Goal: Book appointment/travel/reservation

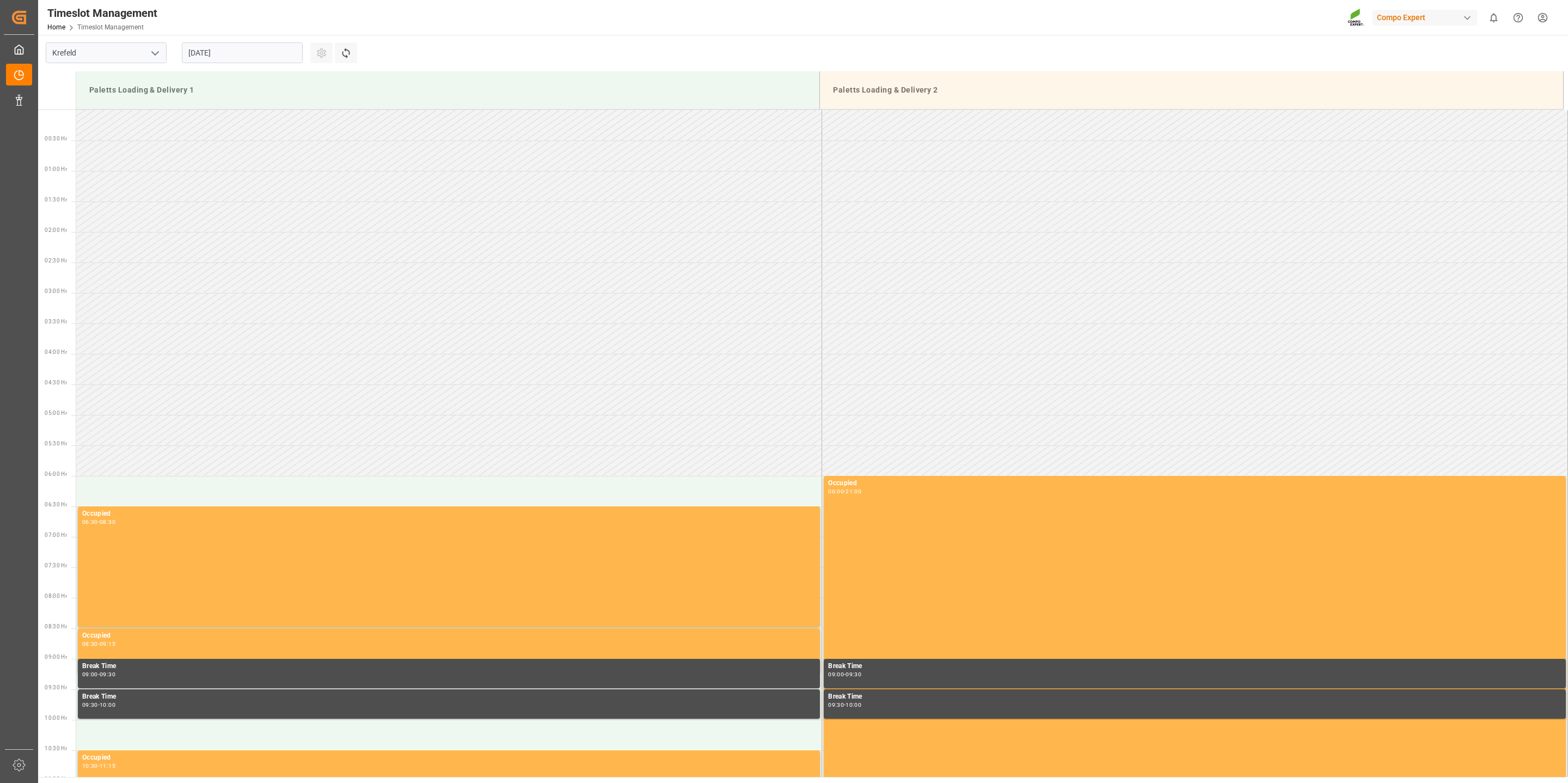
scroll to position [542, 0]
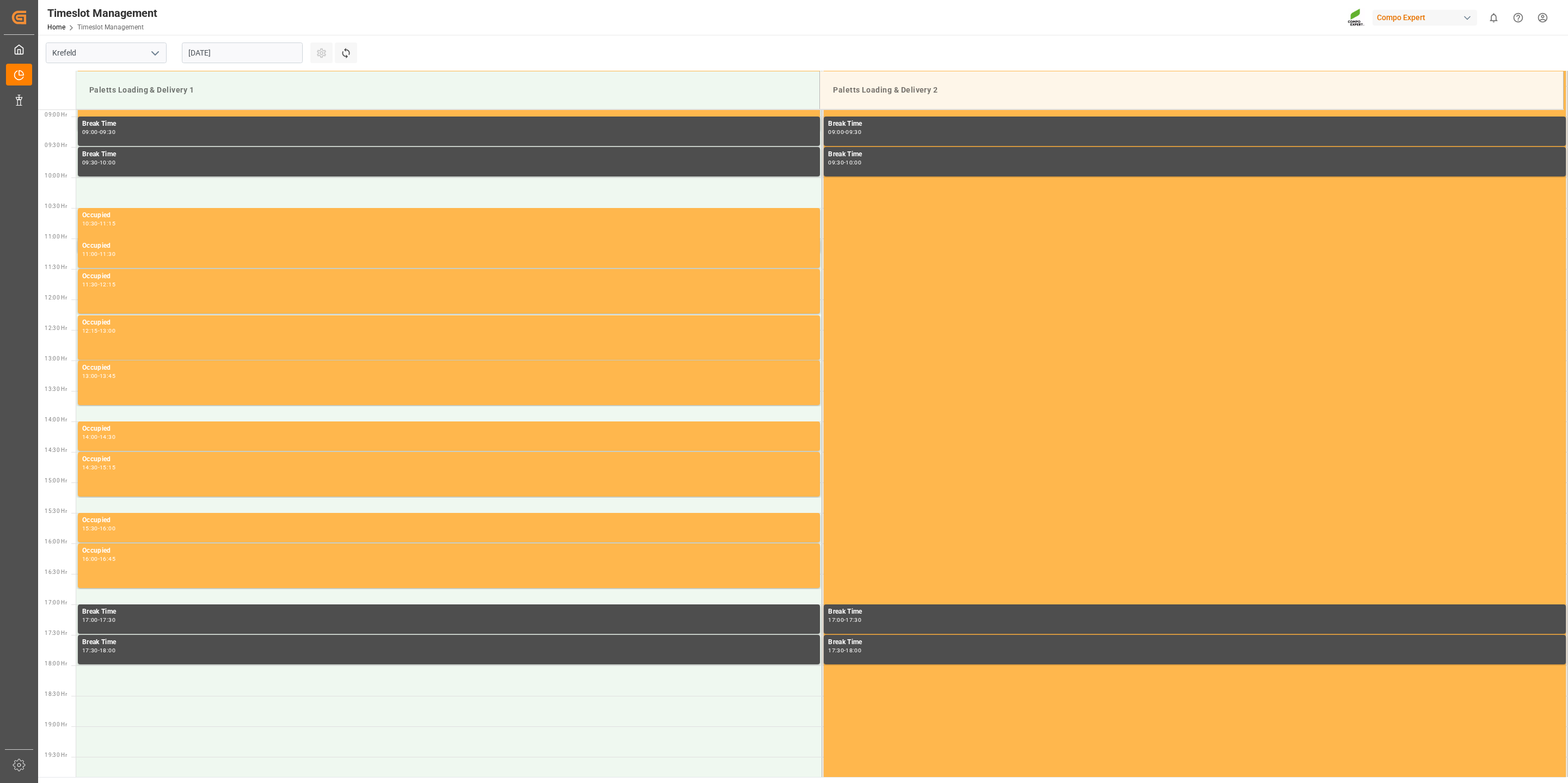
click at [213, 55] on input "[DATE]" at bounding box center [242, 52] width 121 height 20
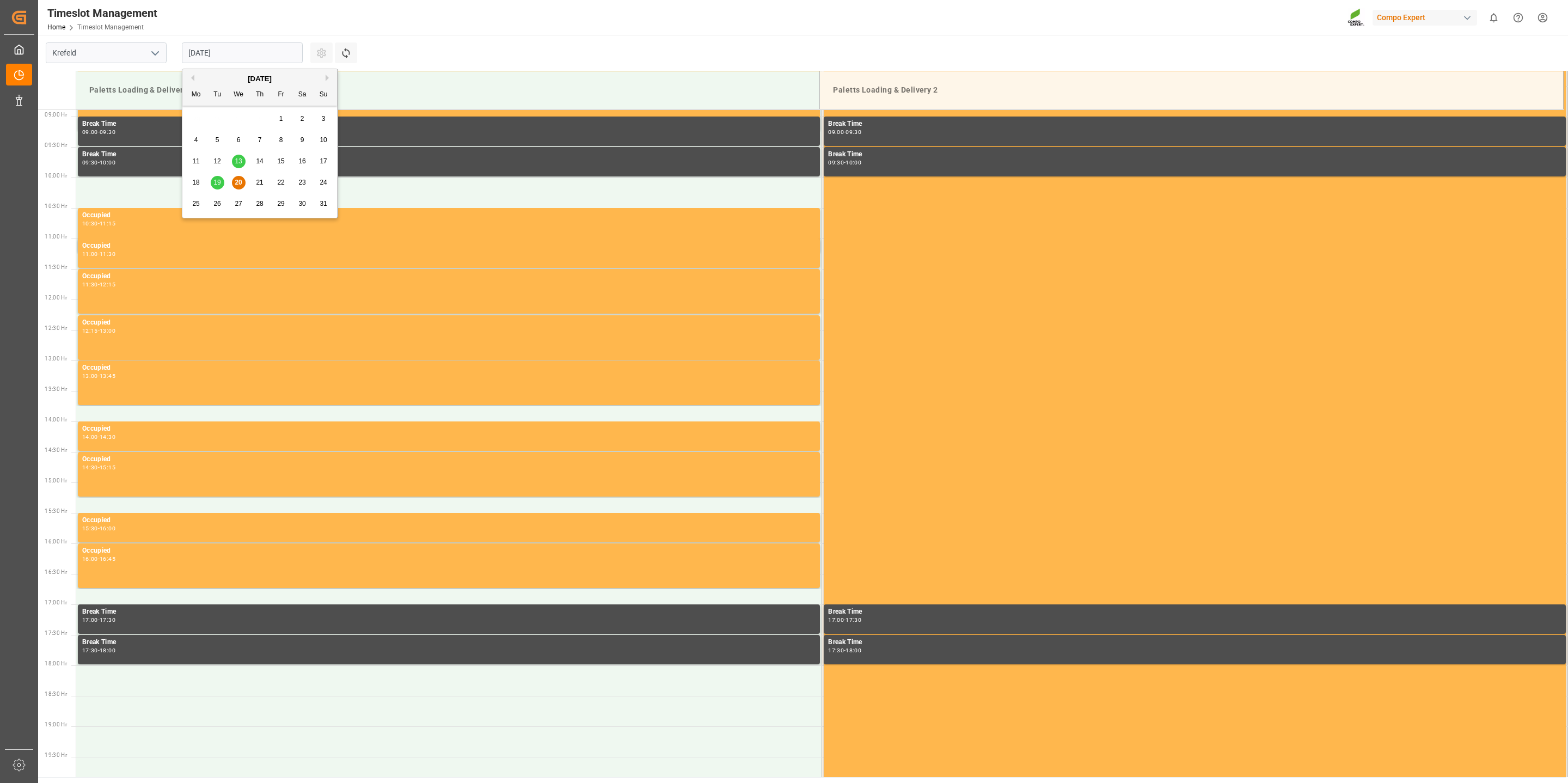
click at [255, 184] on div "21" at bounding box center [259, 183] width 13 height 13
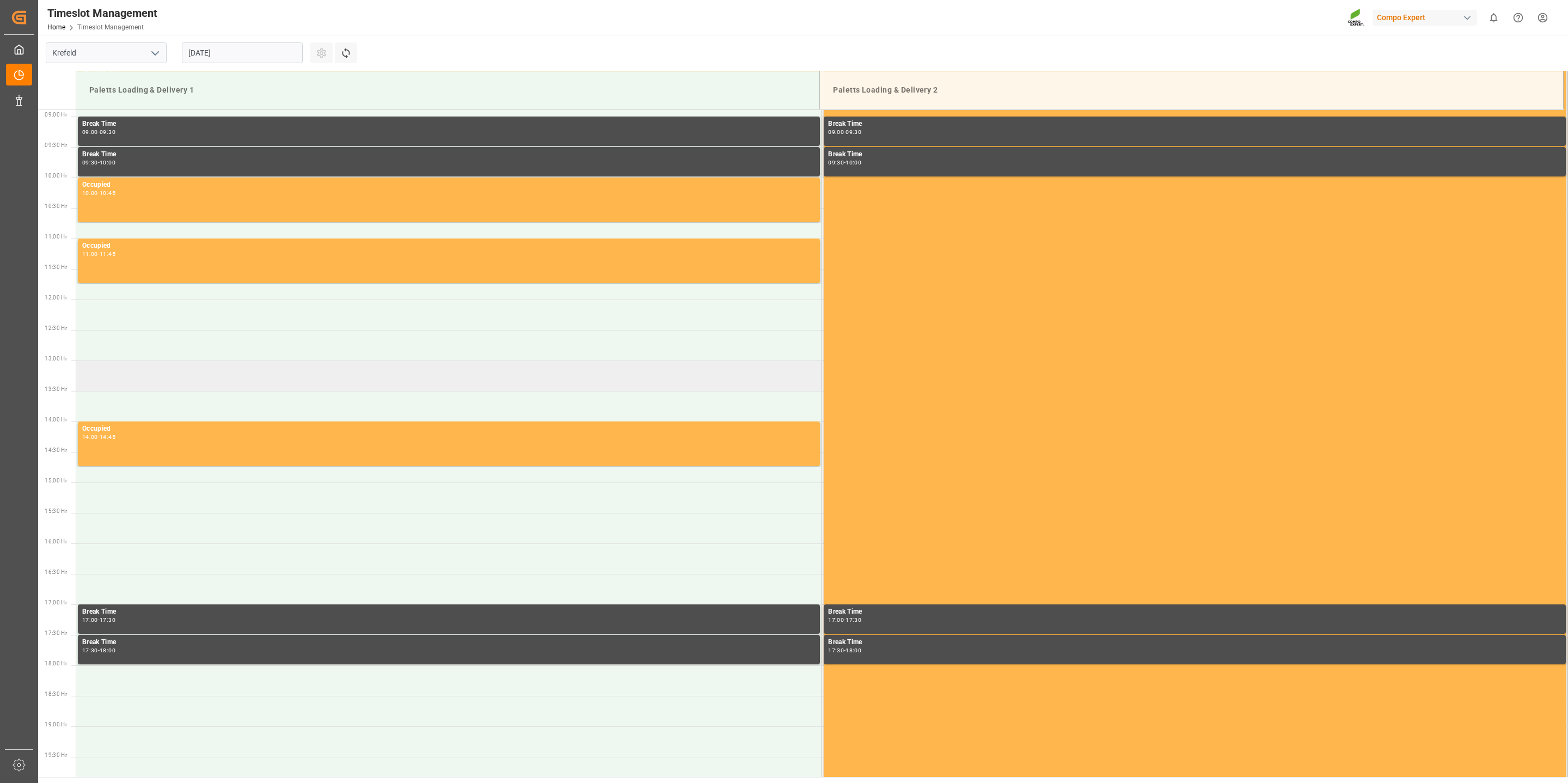
click at [149, 375] on td at bounding box center [449, 375] width 746 height 30
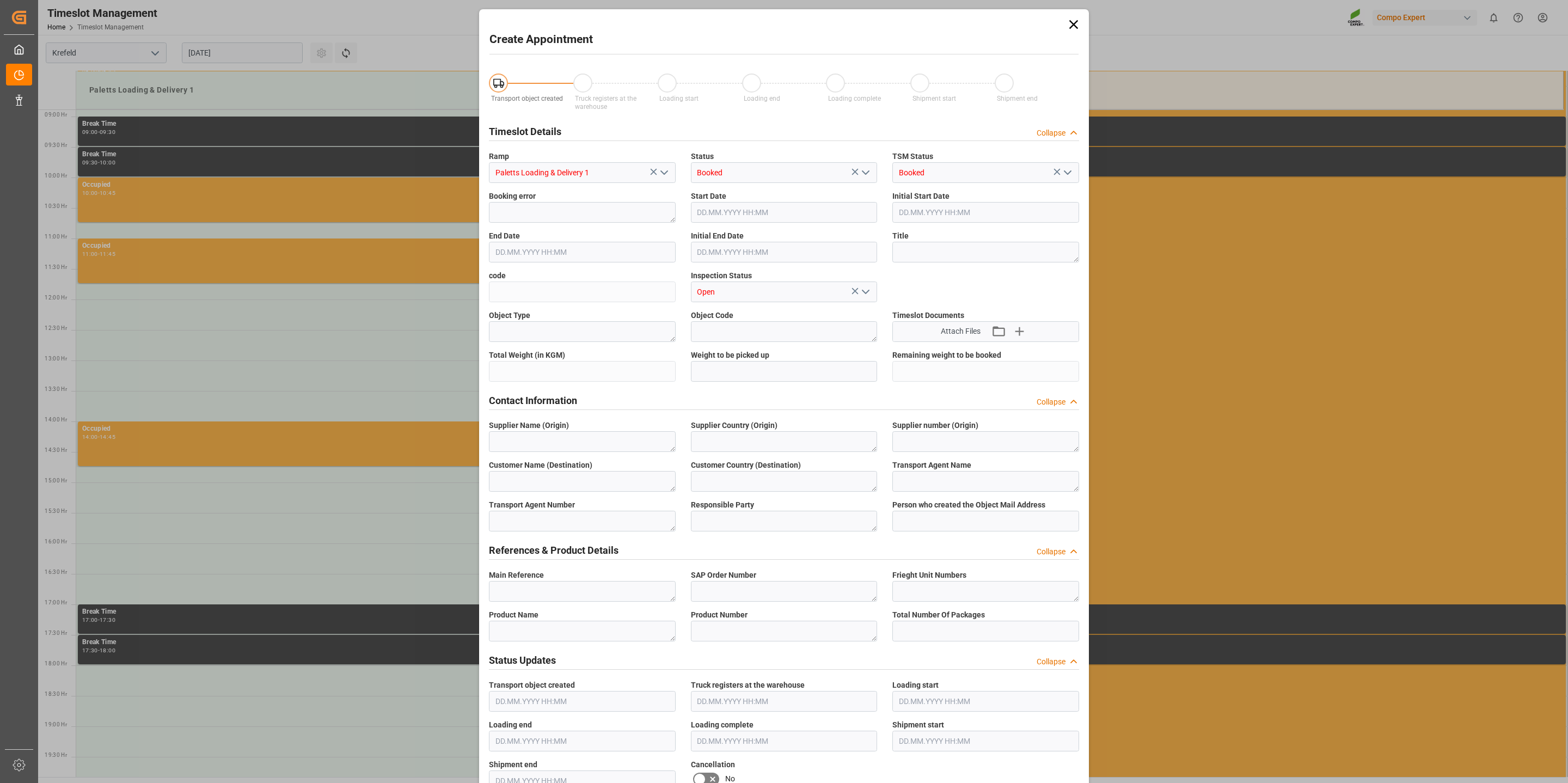
type input "[DATE] 13:00"
type input "[DATE] 13:30"
click at [543, 445] on textarea at bounding box center [582, 441] width 187 height 20
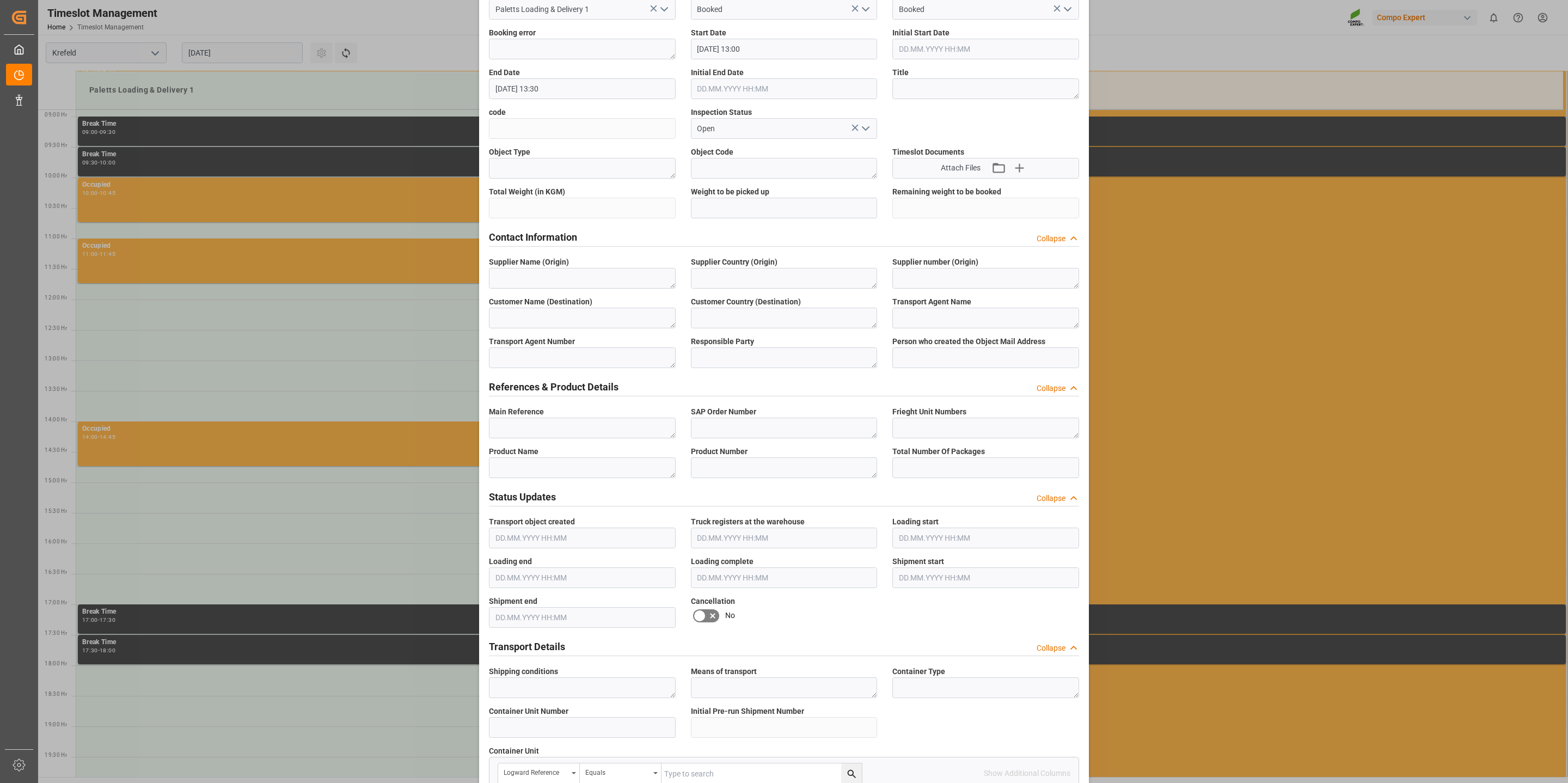
drag, startPoint x: 520, startPoint y: 400, endPoint x: 525, endPoint y: 416, distance: 16.8
click at [521, 402] on div "References & Product Details Collapse" at bounding box center [783, 386] width 605 height 30
click at [528, 433] on textarea at bounding box center [582, 428] width 187 height 20
paste textarea "6100001194"
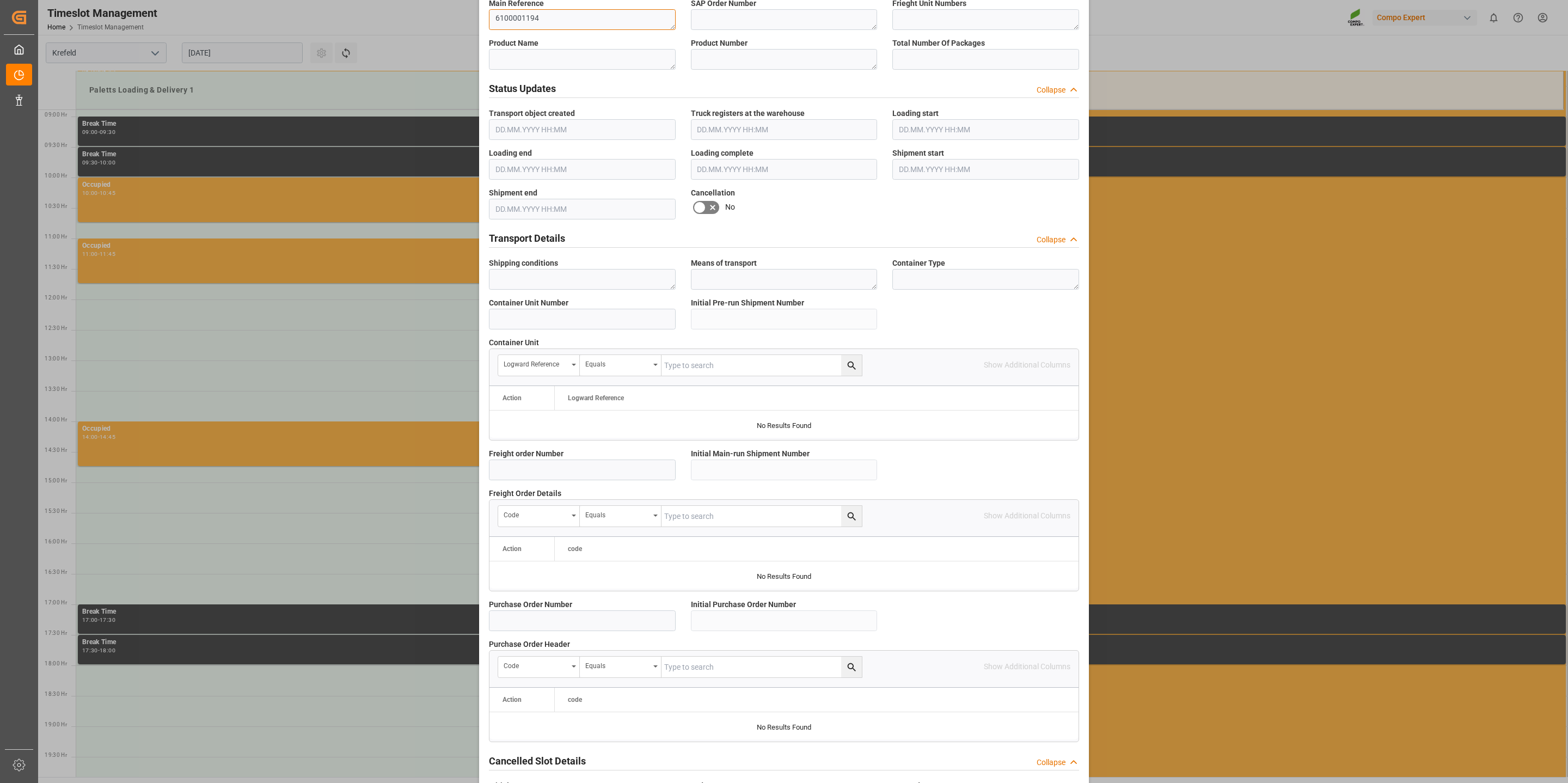
scroll to position [661, 0]
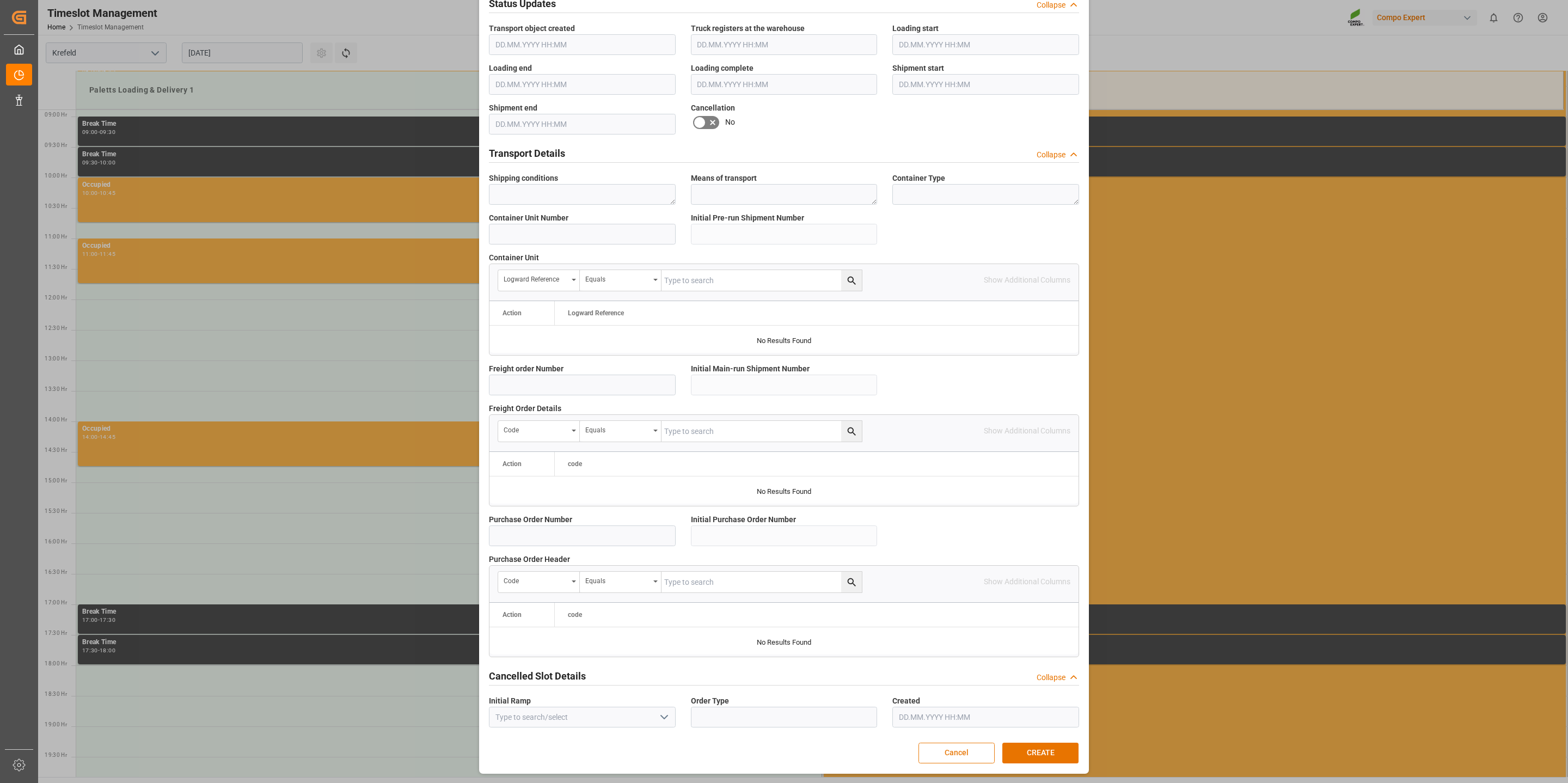
type textarea "6100001194"
click at [946, 756] on button "Cancel" at bounding box center [957, 753] width 77 height 20
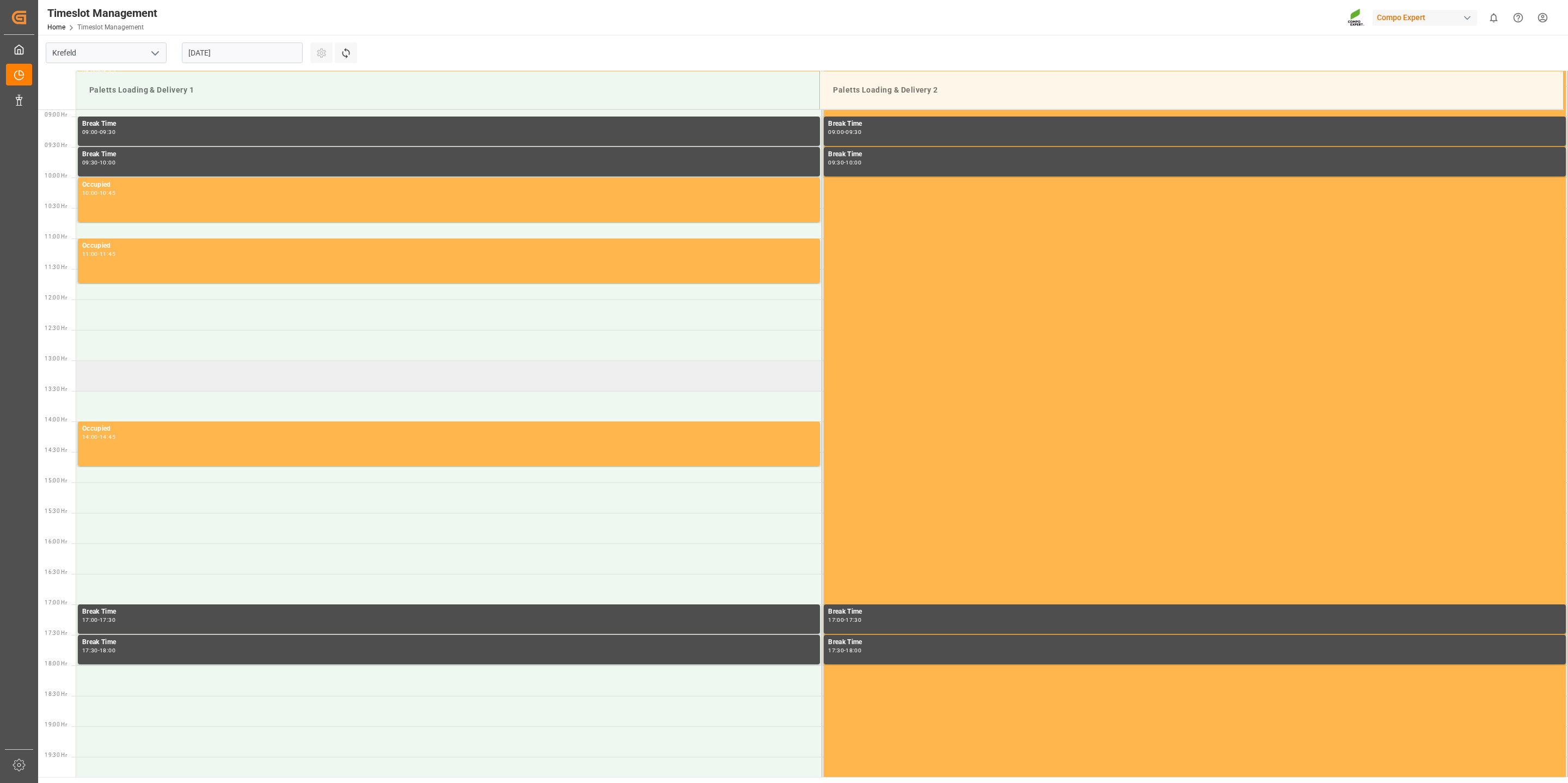
click at [145, 377] on td at bounding box center [449, 375] width 746 height 30
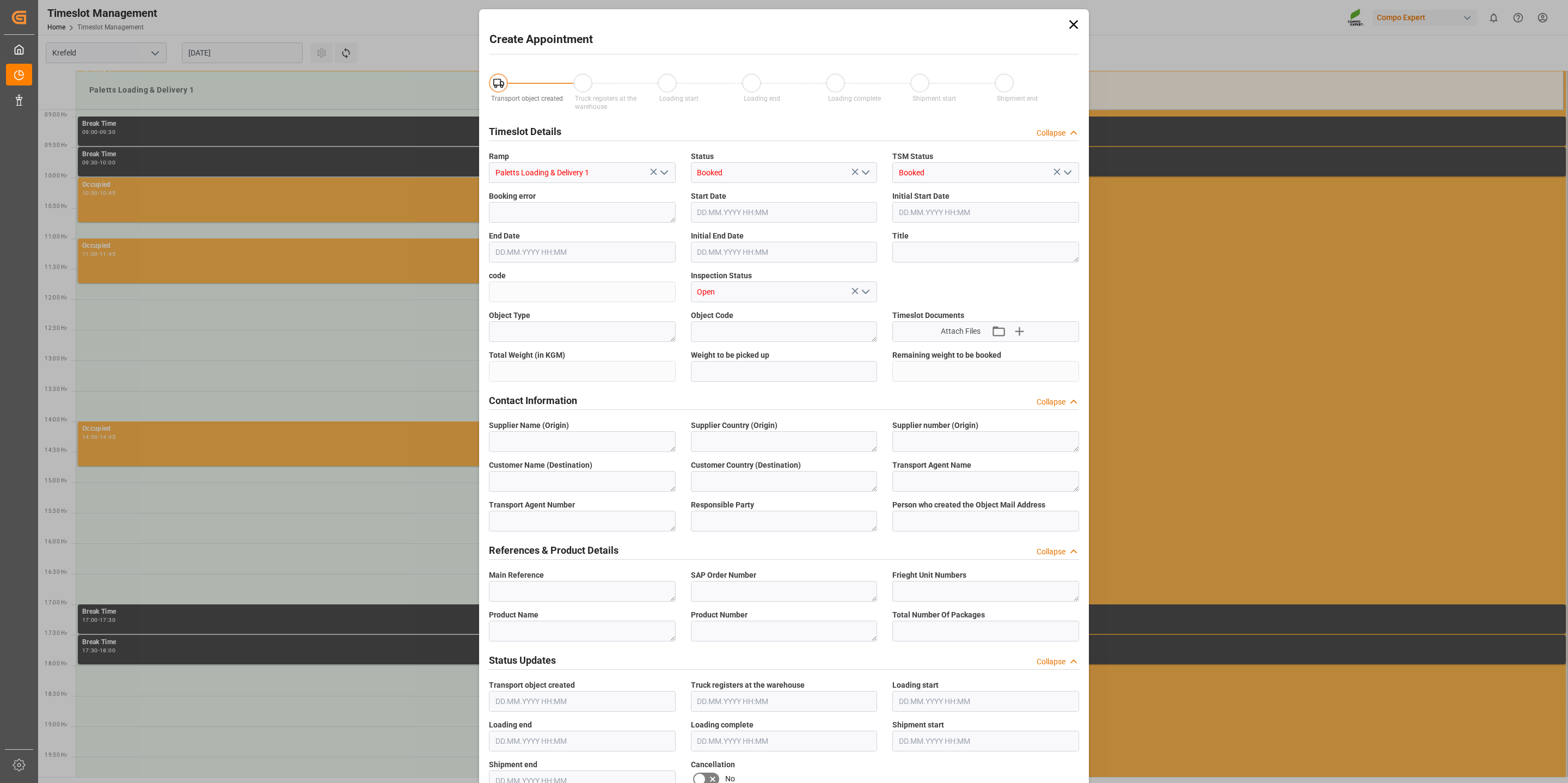
type input "[DATE] 13:00"
type input "[DATE] 13:30"
click at [533, 436] on textarea at bounding box center [582, 441] width 187 height 20
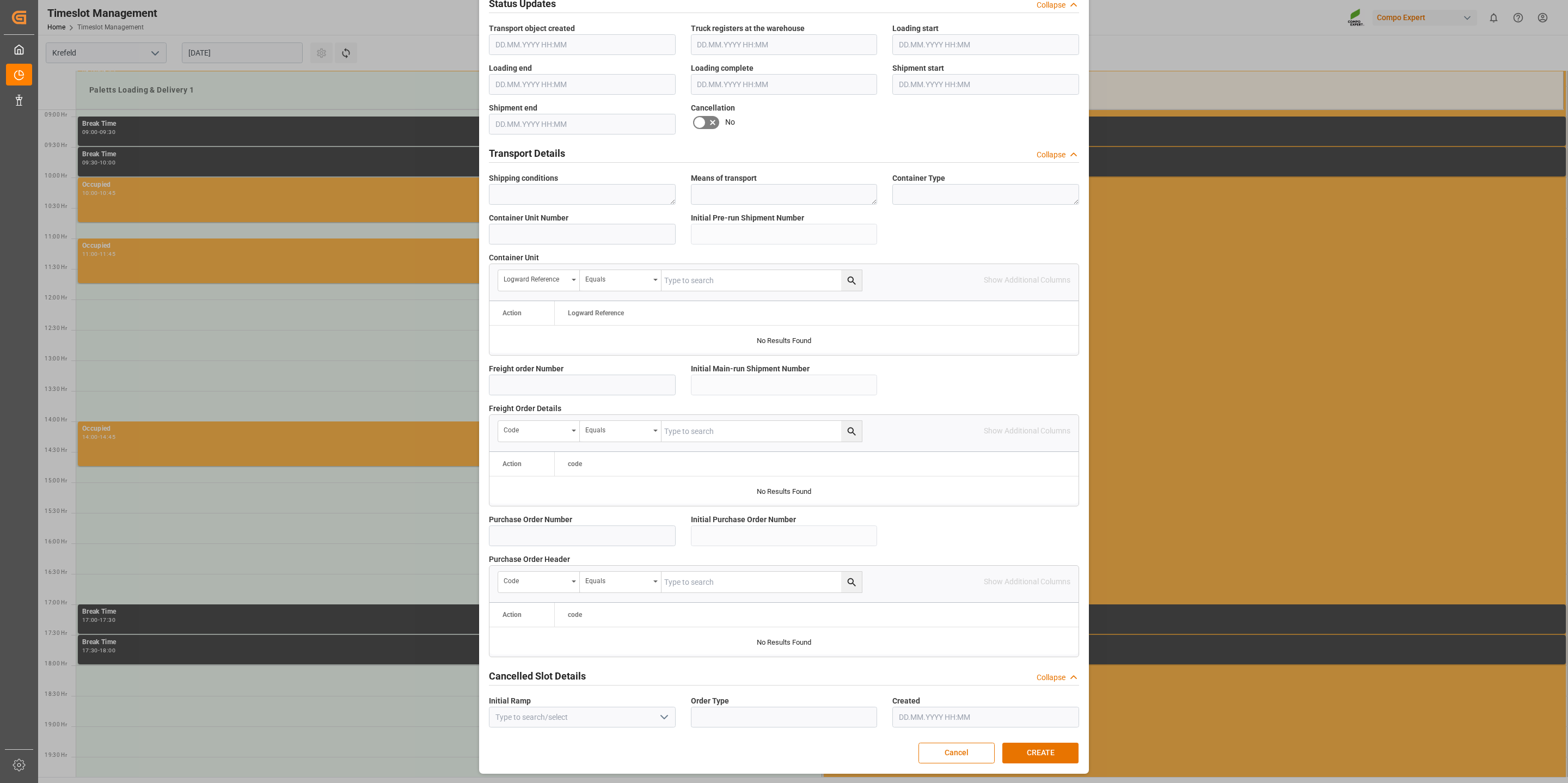
scroll to position [253, 0]
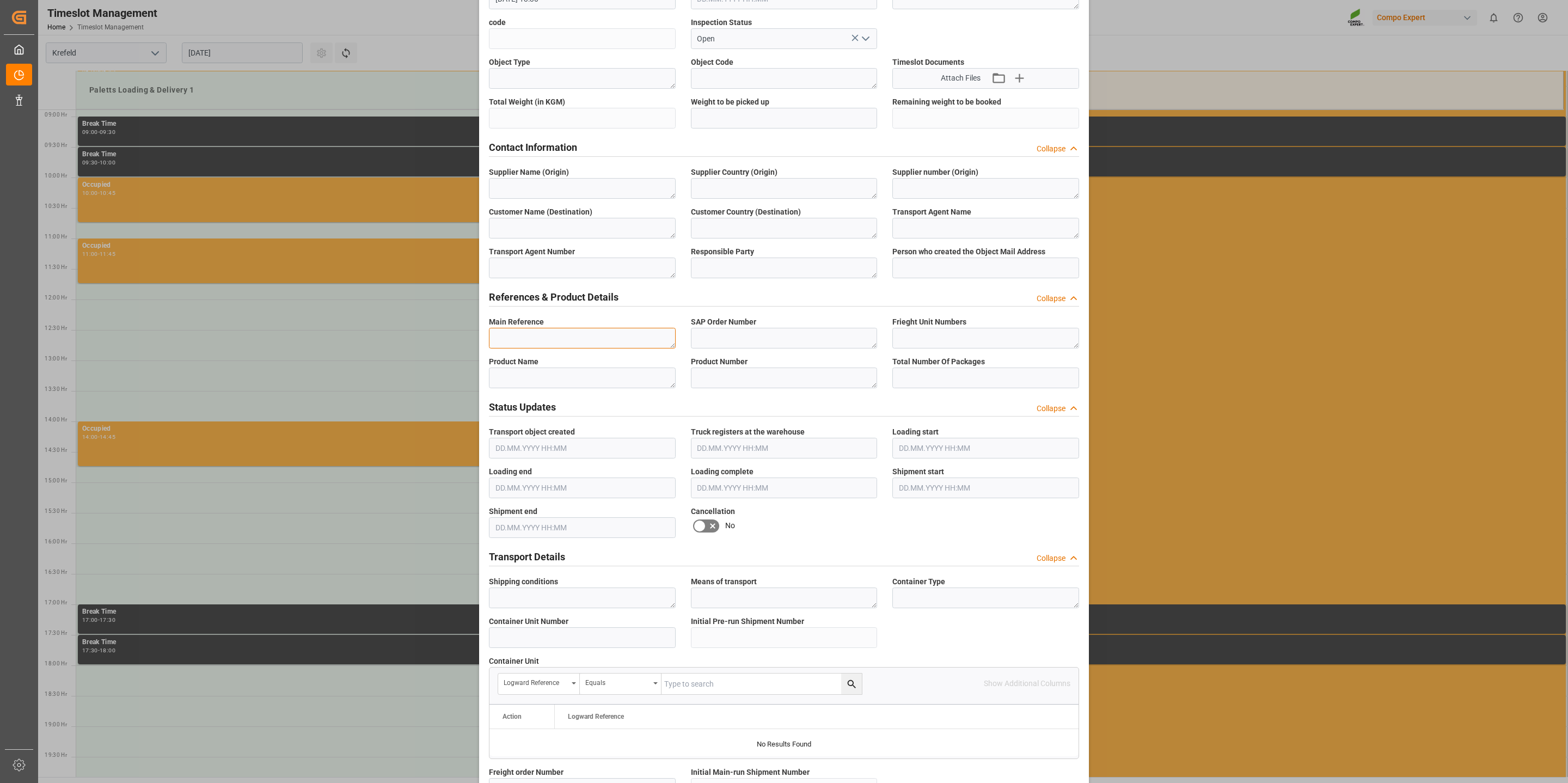
click at [522, 332] on textarea at bounding box center [582, 338] width 187 height 20
paste textarea "6100001194"
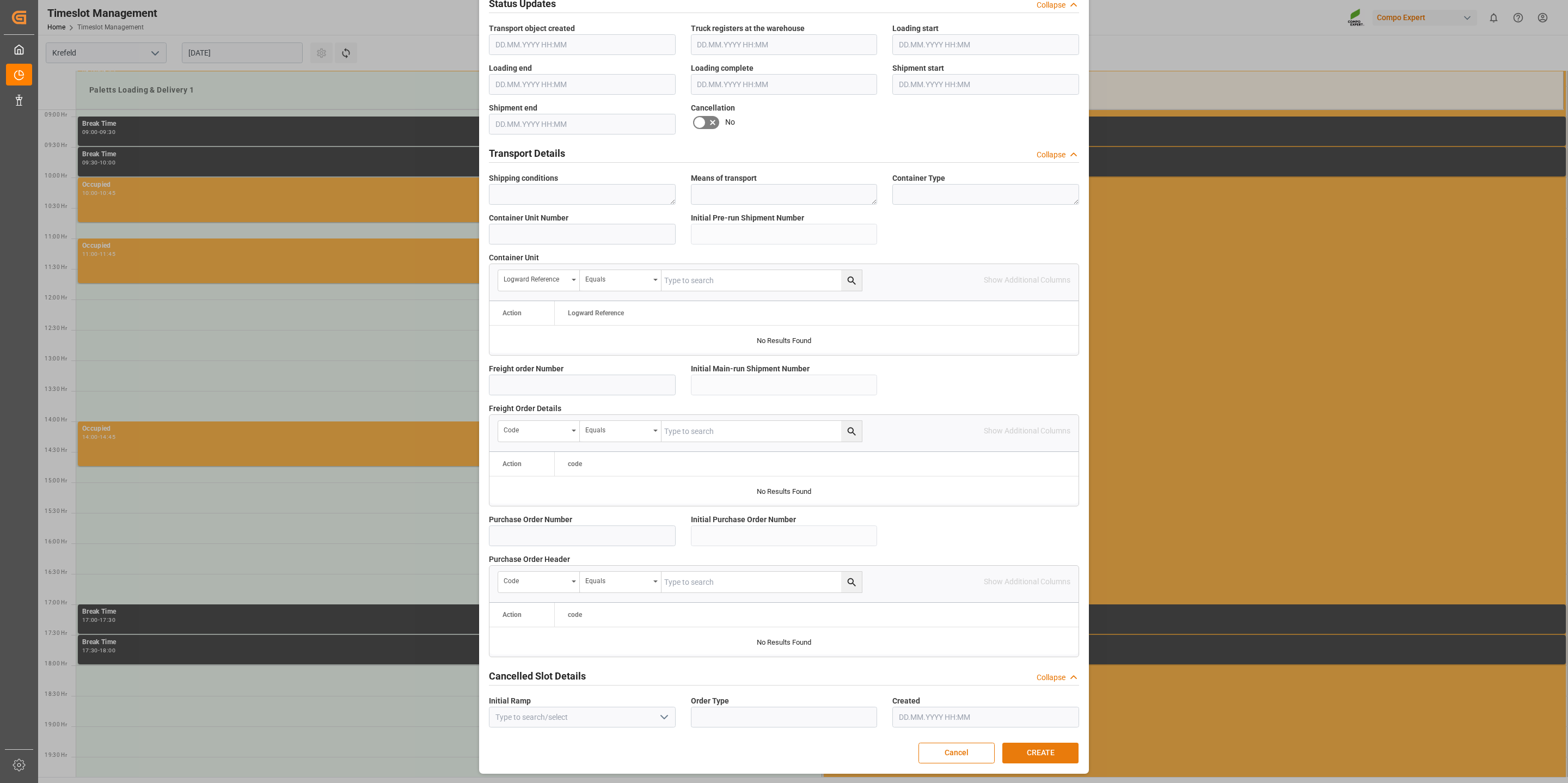
type textarea "6100001194"
click at [1041, 756] on button "CREATE" at bounding box center [1041, 753] width 77 height 20
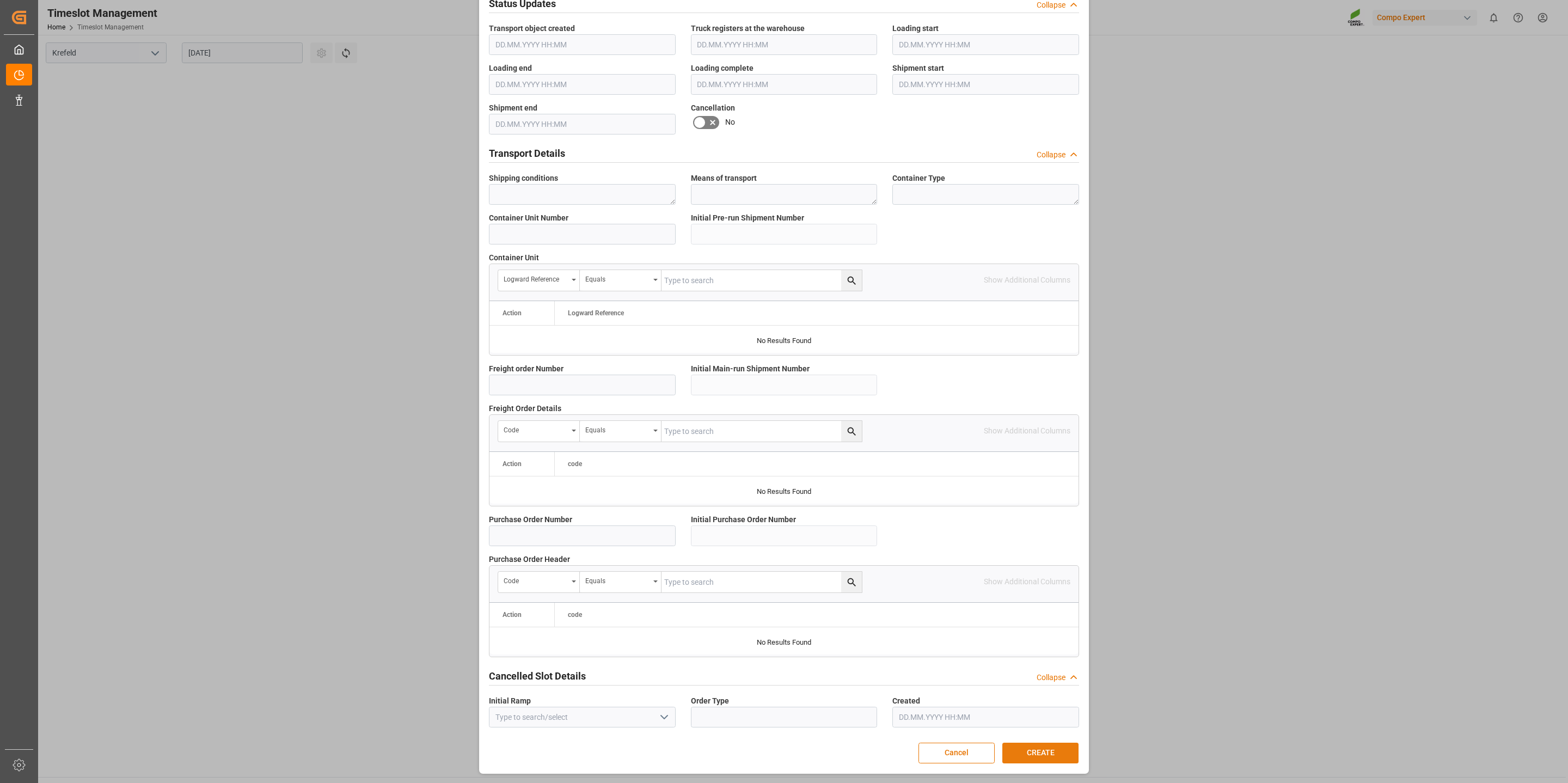
click at [1047, 748] on button "CREATE" at bounding box center [1041, 753] width 77 height 20
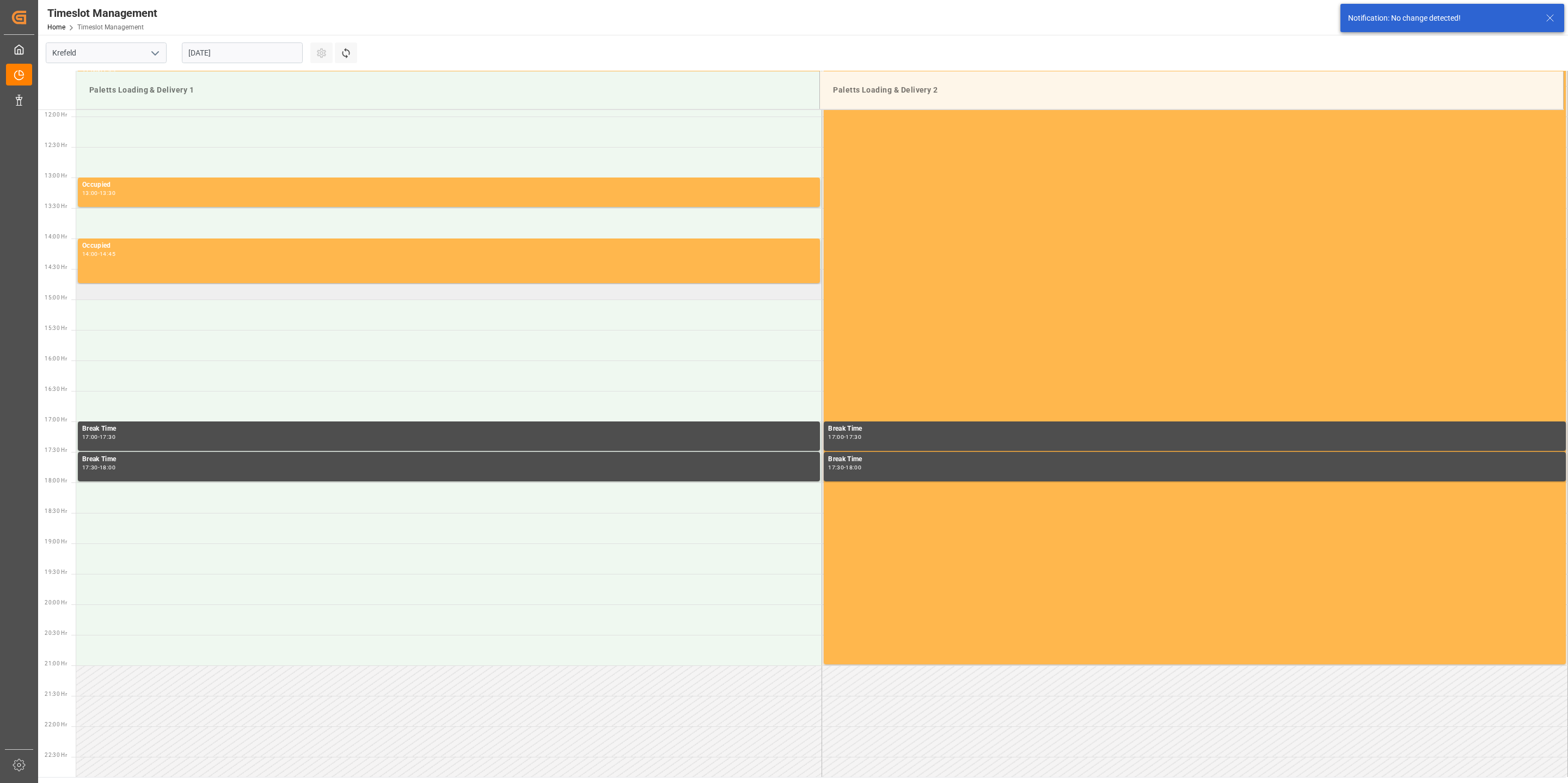
scroll to position [317, 0]
